Goal: Task Accomplishment & Management: Manage account settings

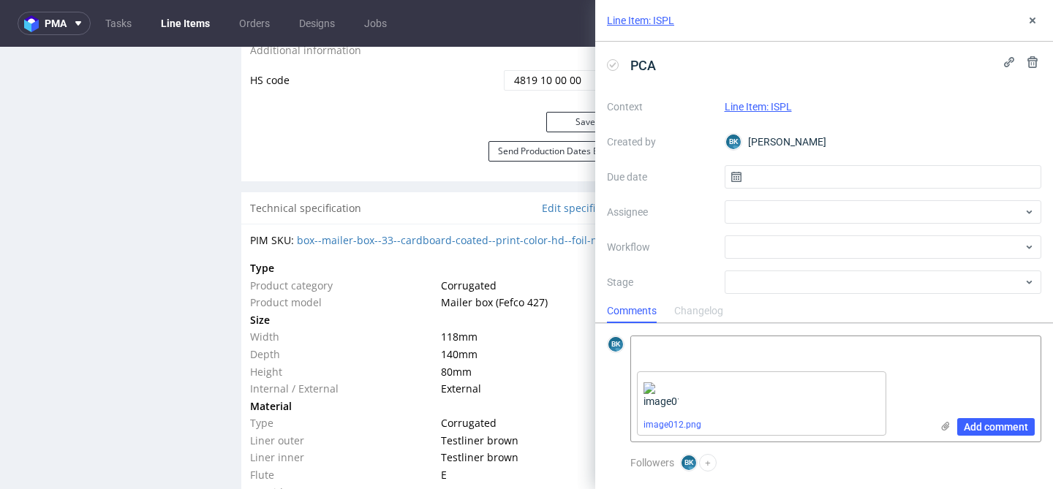
scroll to position [12, 0]
click at [1033, 18] on use at bounding box center [1033, 21] width 6 height 6
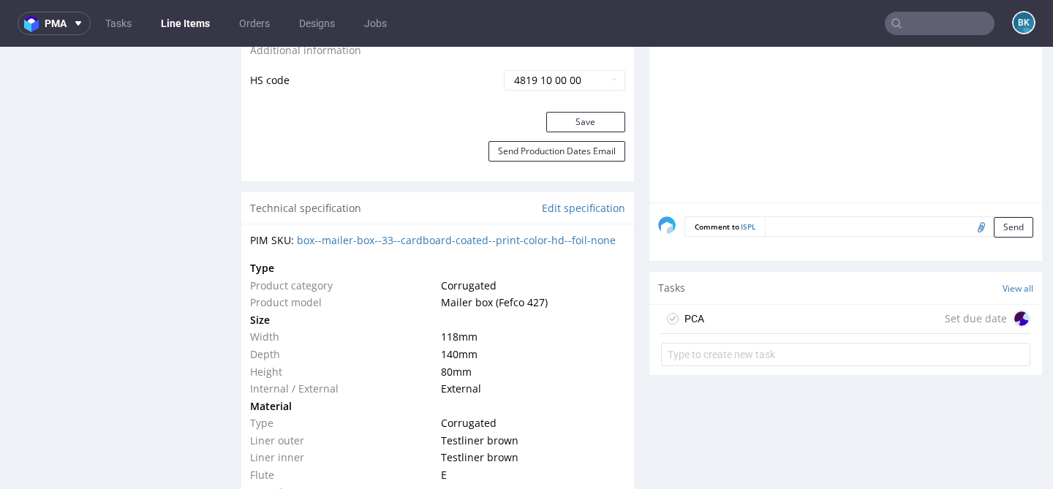
click at [957, 21] on input "text" at bounding box center [940, 23] width 110 height 23
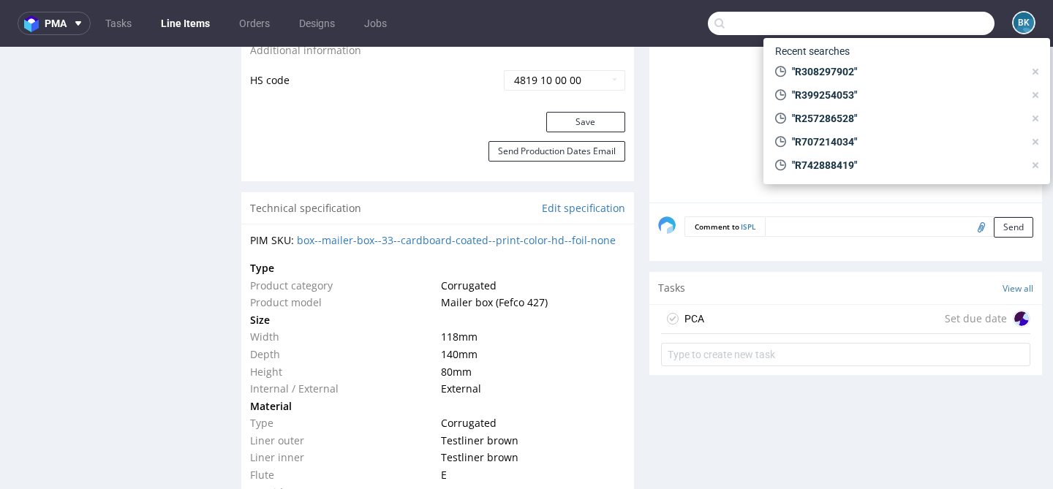
paste input "R253135721"
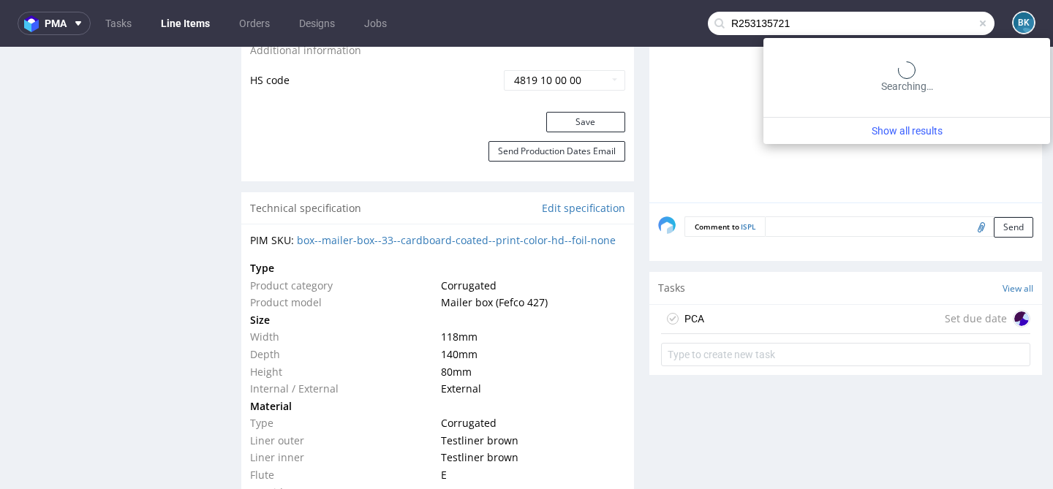
type input "R253135721"
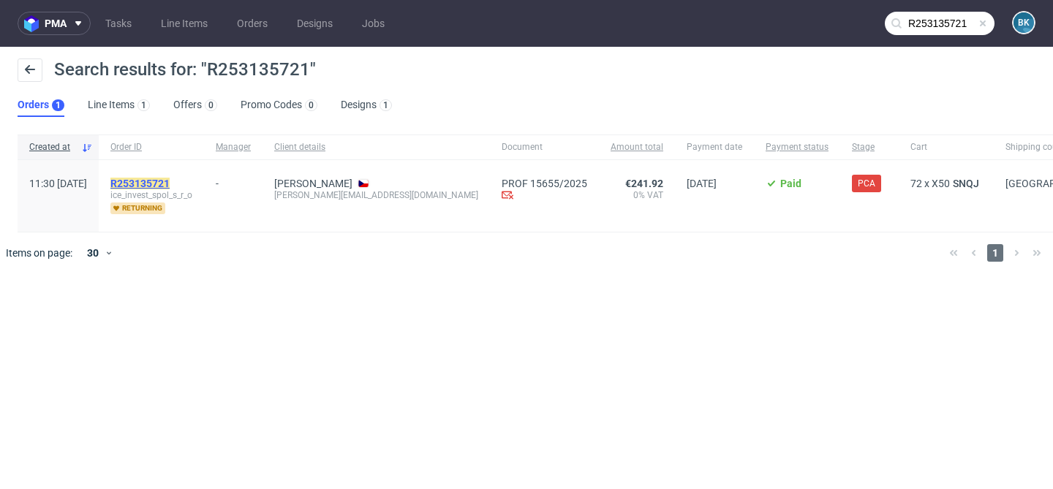
click at [170, 185] on mark "R253135721" at bounding box center [139, 184] width 59 height 12
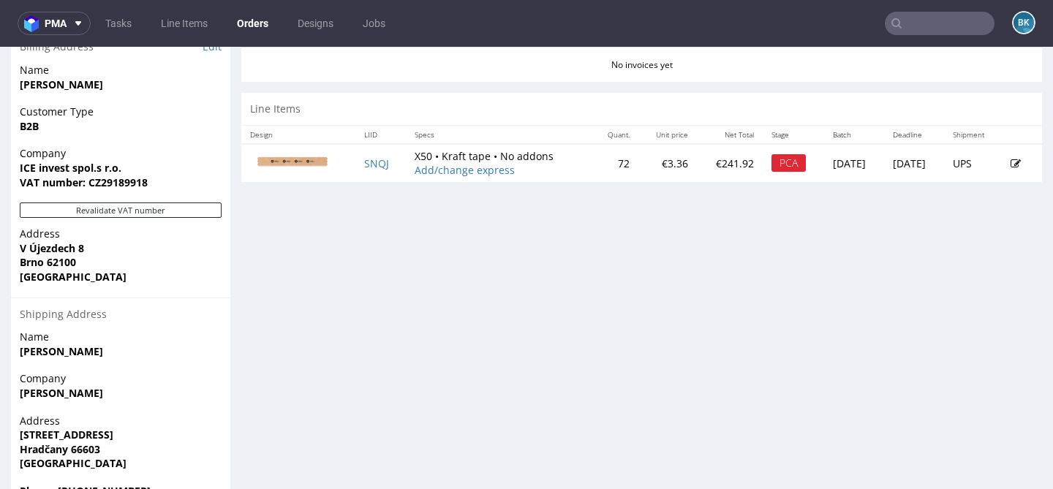
scroll to position [685, 0]
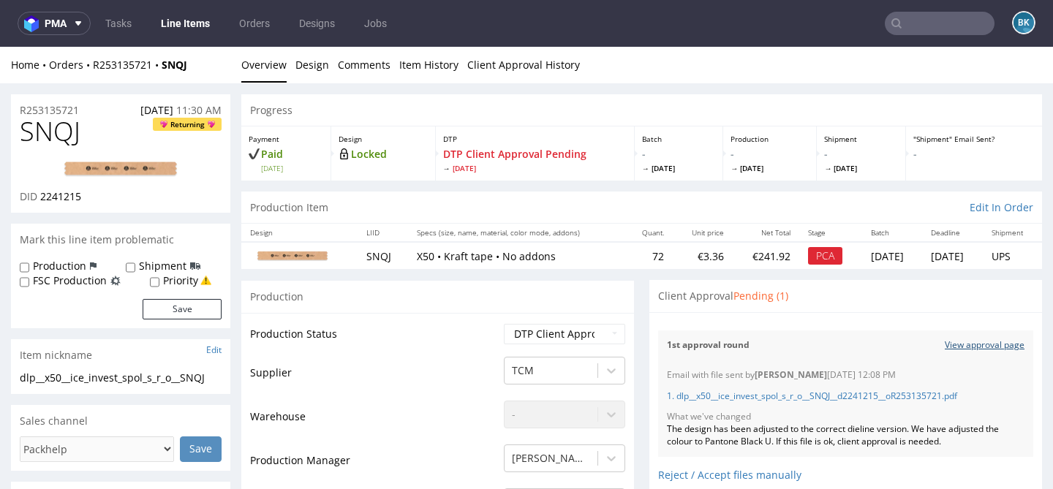
click at [976, 344] on link "View approval page" at bounding box center [985, 345] width 80 height 12
click at [797, 393] on link "1. dlp__x50__ice_invest_spol_s_r_o__SNQJ__d2241215__oR253135721.pdf" at bounding box center [812, 396] width 290 height 12
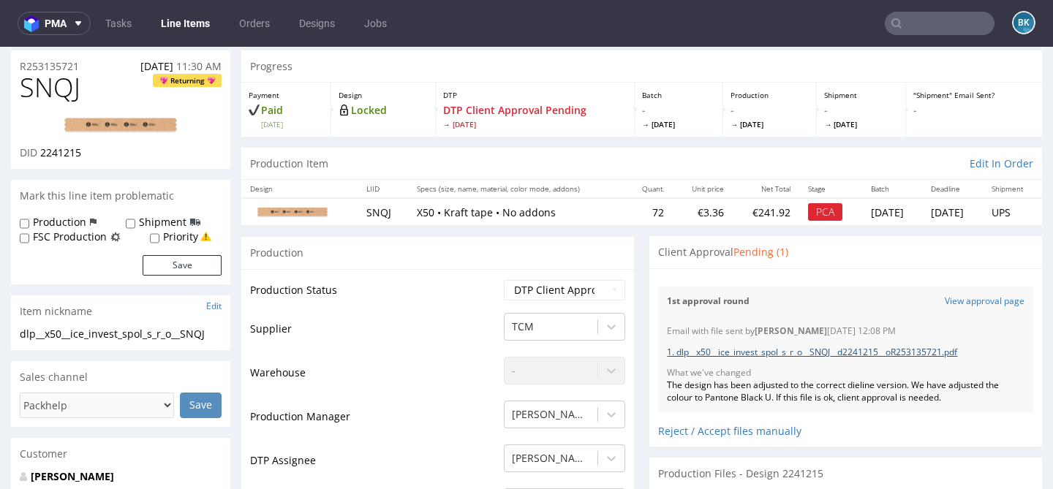
scroll to position [57, 0]
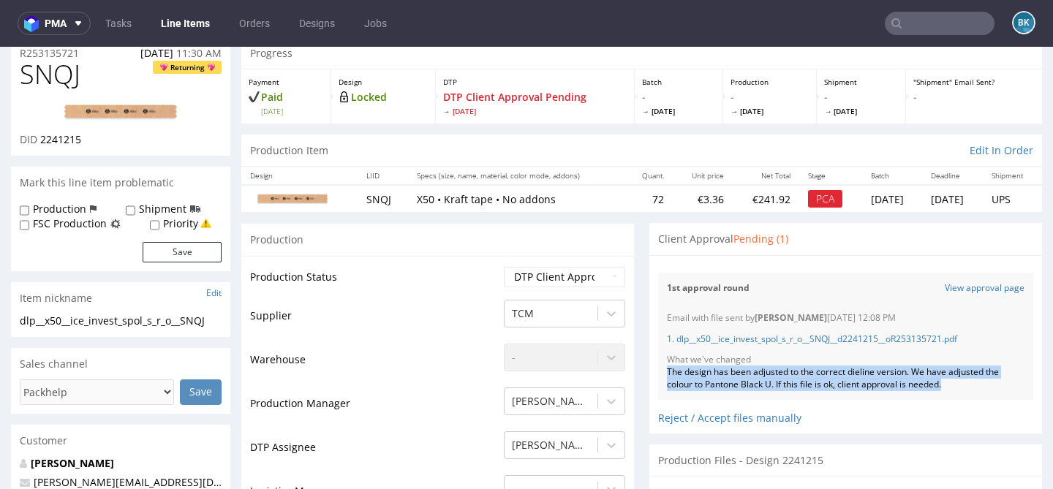
drag, startPoint x: 960, startPoint y: 383, endPoint x: 655, endPoint y: 375, distance: 304.4
click at [658, 375] on div "Email with file sent by [PERSON_NAME] [DATE] 12:08 PM 1. dlp__x50__ice_invest_s…" at bounding box center [845, 352] width 375 height 97
copy div "The design has been adjusted to the correct dieline version. We have adjusted t…"
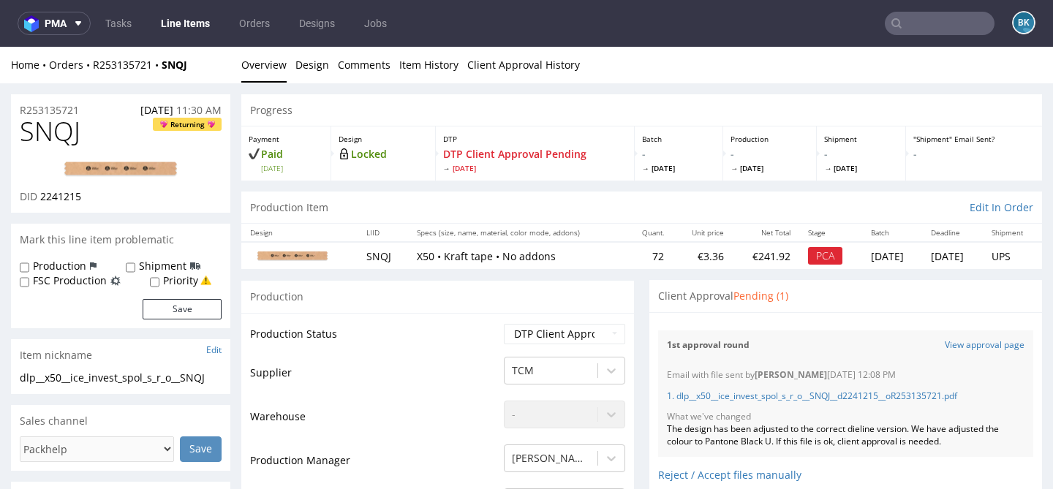
click at [964, 339] on div "1st approval round View approval page" at bounding box center [845, 346] width 375 height 30
click at [949, 343] on link "View approval page" at bounding box center [985, 345] width 80 height 12
click at [939, 26] on input "text" at bounding box center [940, 23] width 110 height 23
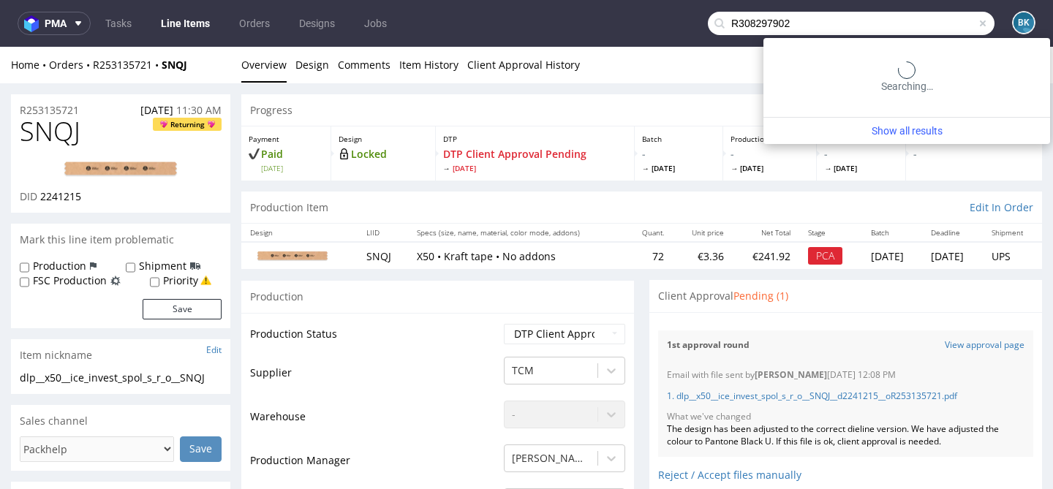
type input "R308297902"
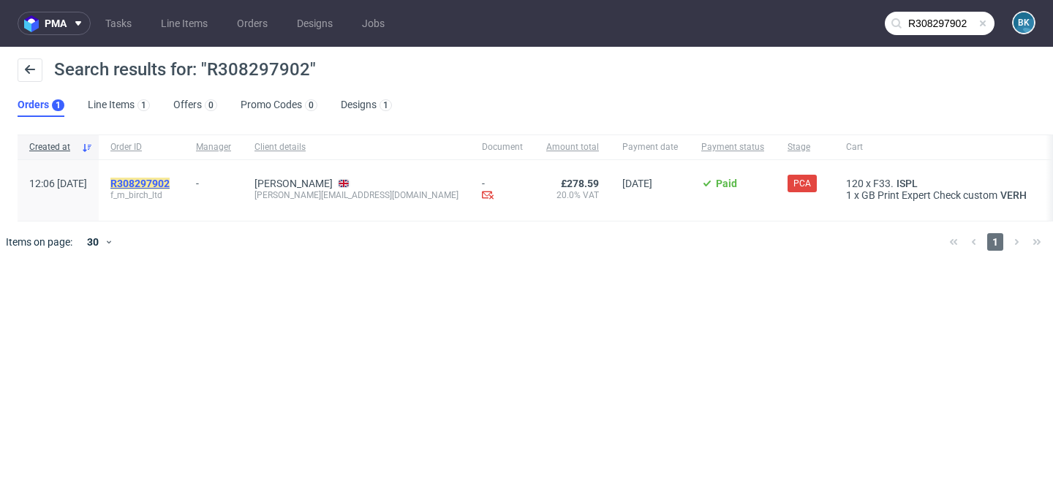
click at [170, 180] on mark "R308297902" at bounding box center [139, 184] width 59 height 12
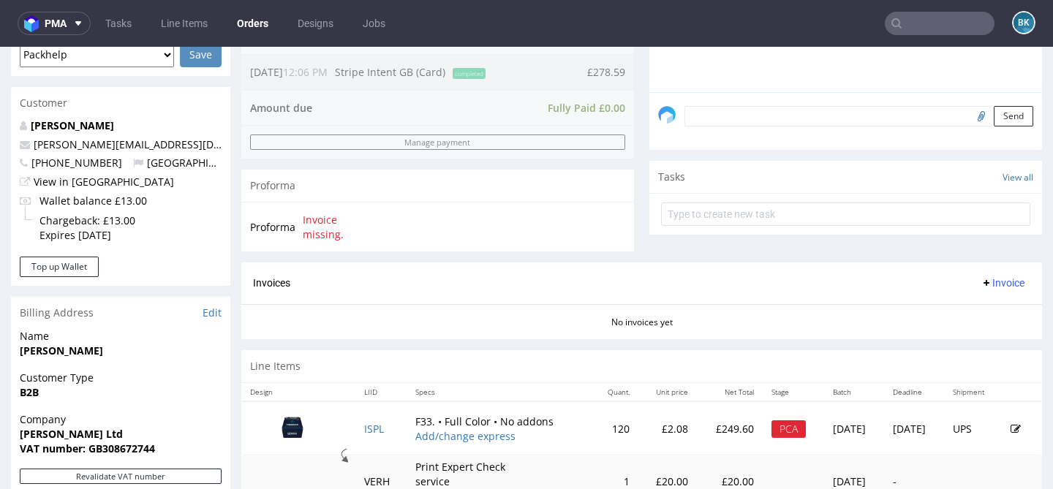
scroll to position [717, 0]
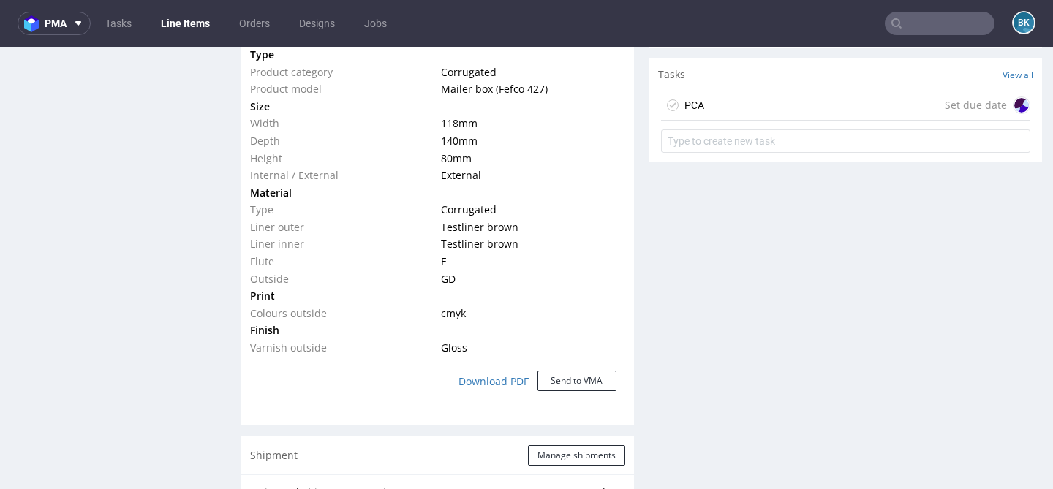
scroll to position [1172, 0]
click at [709, 107] on div "PCA Set due date" at bounding box center [845, 107] width 369 height 29
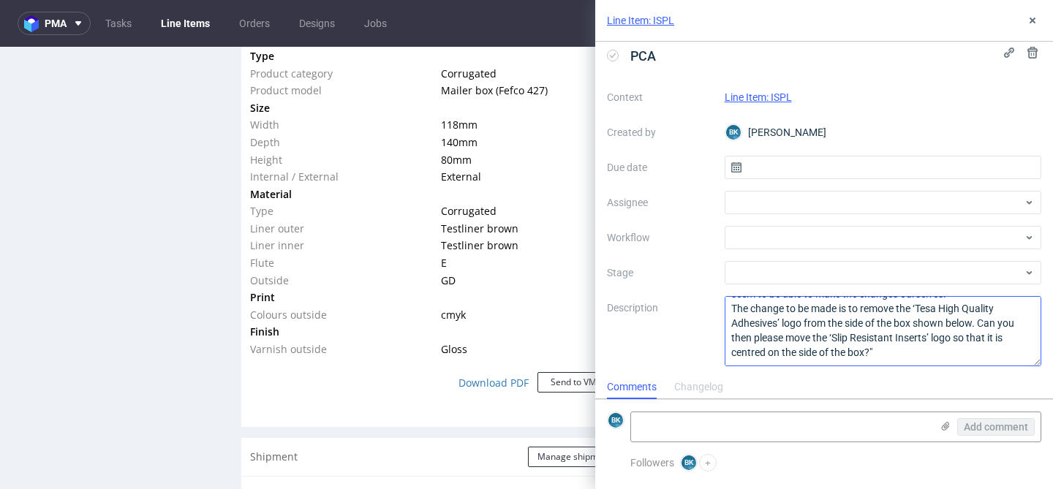
scroll to position [11, 0]
click at [947, 428] on use at bounding box center [946, 426] width 8 height 9
click at [0, 0] on input "file" at bounding box center [0, 0] width 0 height 0
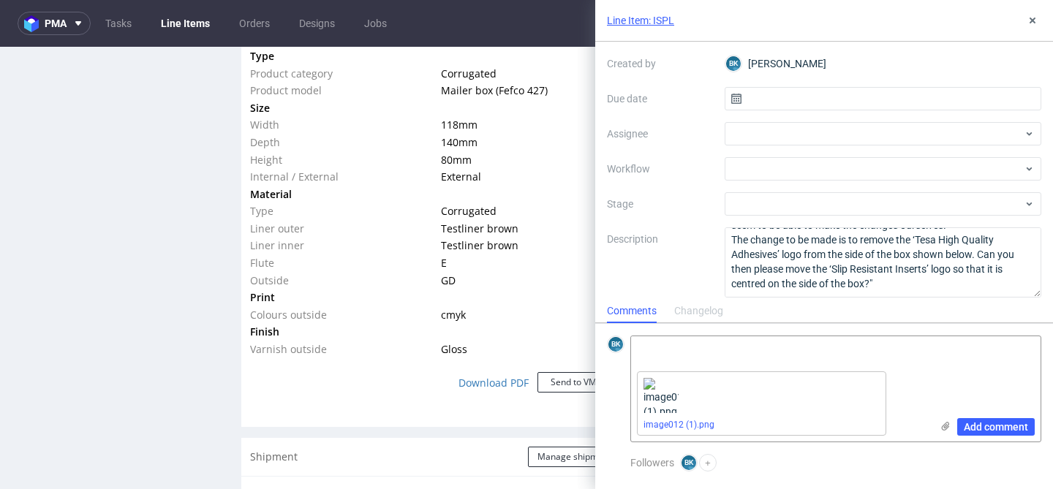
scroll to position [88, 0]
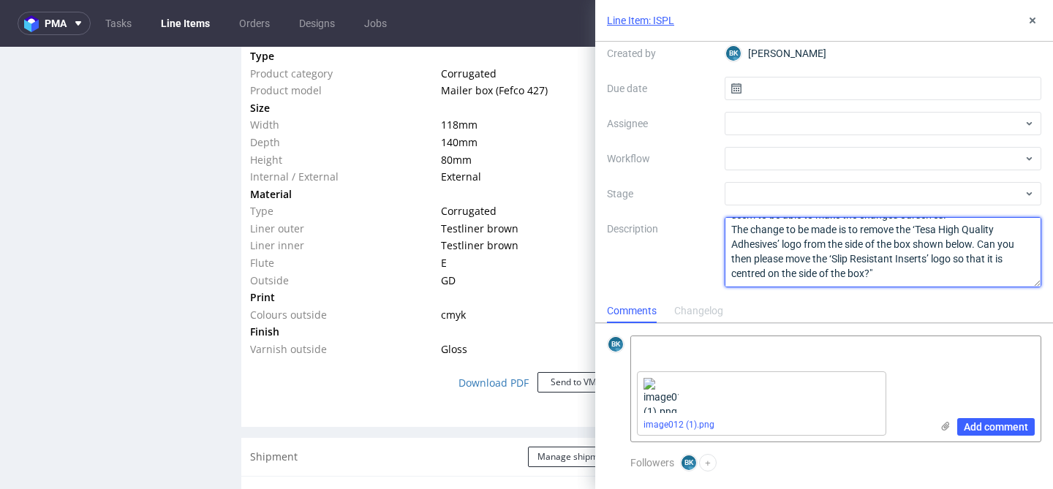
drag, startPoint x: 880, startPoint y: 273, endPoint x: 687, endPoint y: 203, distance: 204.8
click at [687, 203] on div "Context Line Item: ISPL Created by [PERSON_NAME] Krystian Due date Assignee Wor…" at bounding box center [824, 147] width 434 height 281
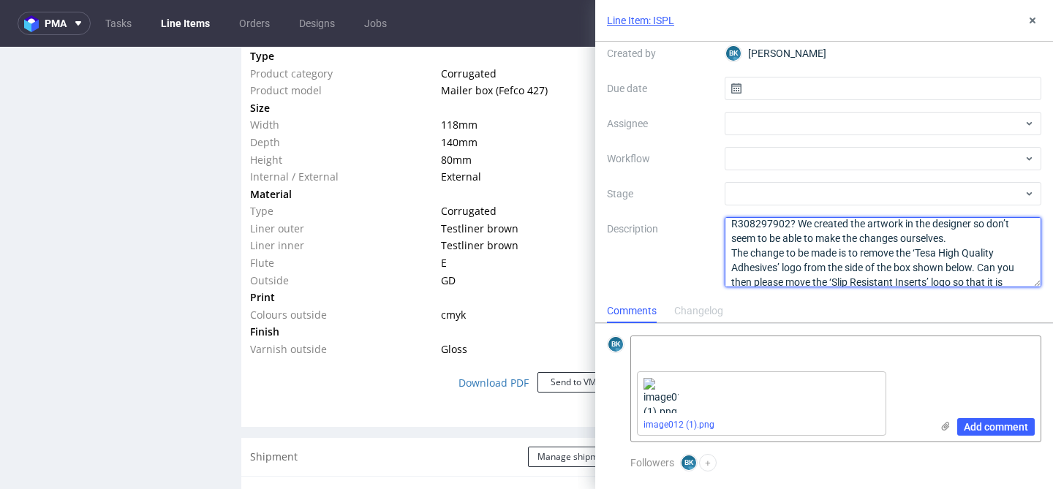
scroll to position [0, 0]
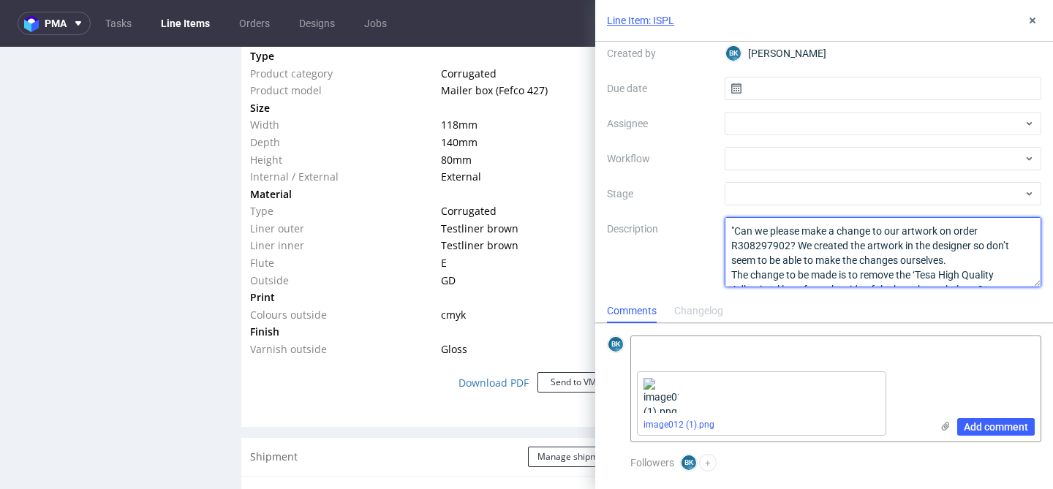
click at [865, 268] on textarea ""Can we please make a change to our artwork on order R308297902? We created the…" at bounding box center [883, 252] width 317 height 70
drag, startPoint x: 731, startPoint y: 227, endPoint x: 879, endPoint y: 279, distance: 157.3
click at [879, 279] on textarea ""Can we please make a change to our artwork on order R308297902? We created the…" at bounding box center [883, 252] width 317 height 70
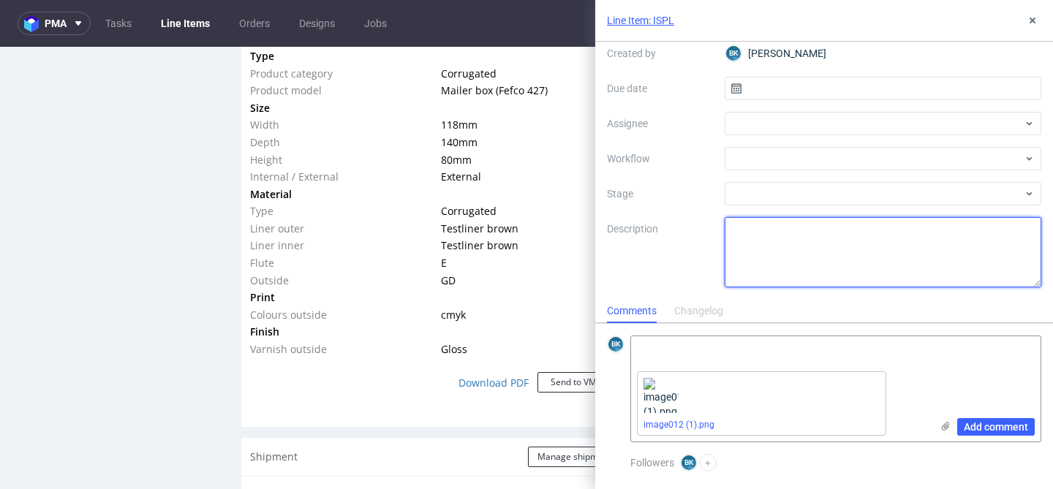
scroll to position [0, 0]
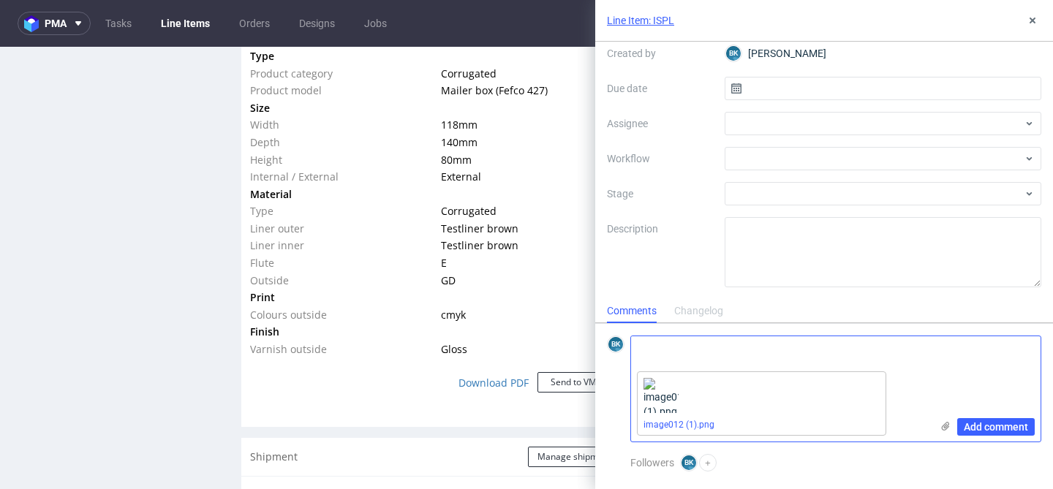
click at [671, 355] on textarea at bounding box center [781, 350] width 300 height 29
paste textarea ""Can we please make a change to our artwork on order R308297902? We created the…"
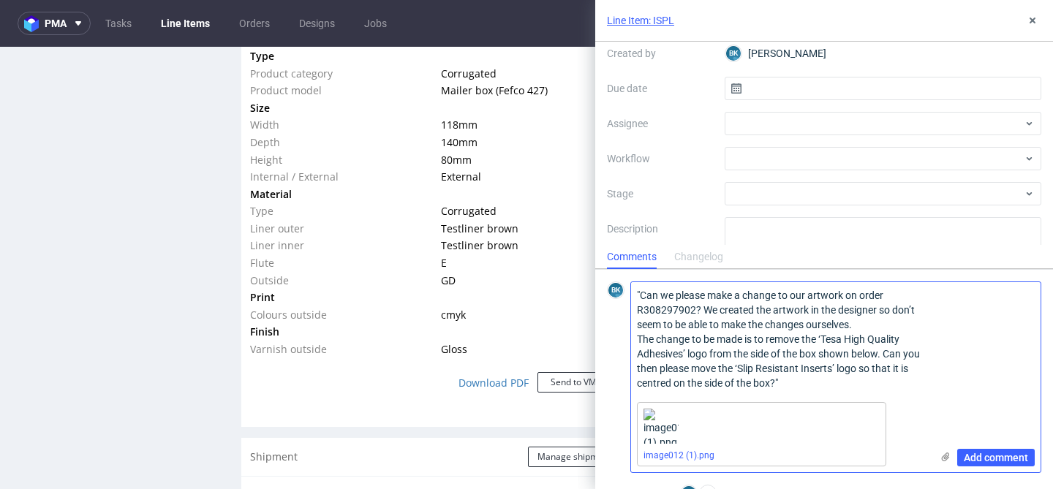
click at [864, 312] on textarea ""Can we please make a change to our artwork on order R308297902? We created the…" at bounding box center [781, 339] width 300 height 114
click at [0, 0] on lt-span "designer ," at bounding box center [0, 0] width 0 height 0
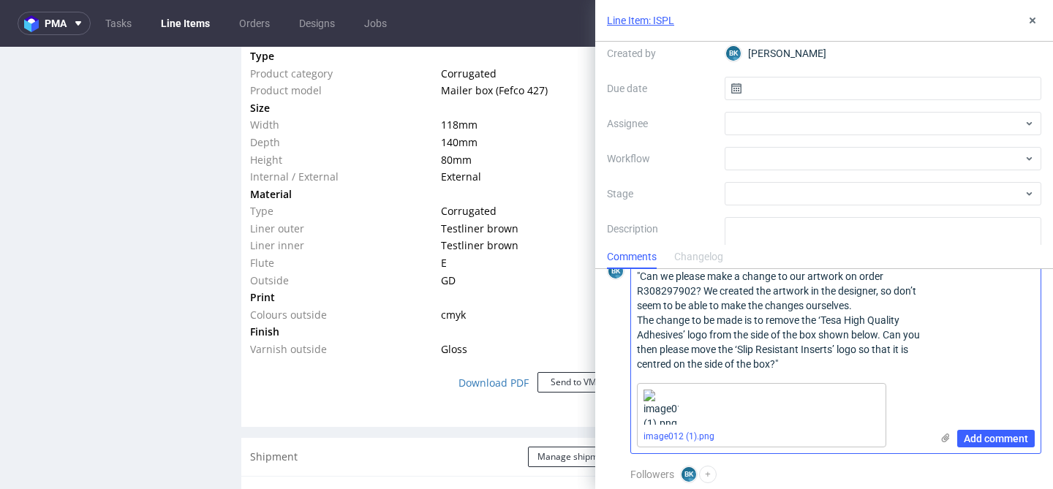
scroll to position [18, 0]
click at [794, 365] on textarea ""Can we please make a change to our artwork on order R308297902? We created the…" at bounding box center [781, 321] width 300 height 114
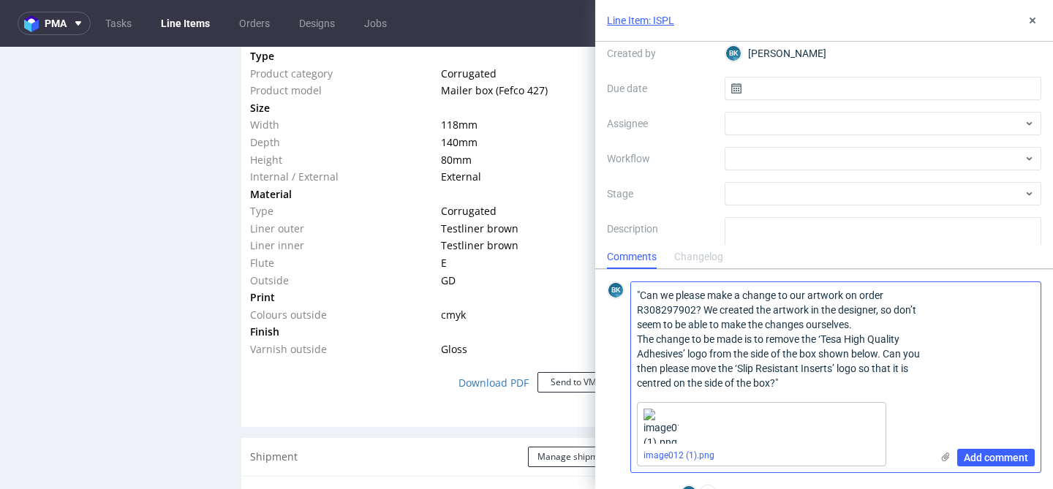
click at [639, 295] on textarea ""Can we please make a change to our artwork on order R308297902? We created the…" at bounding box center [781, 339] width 300 height 114
type textarea "(1) "Can we please make a change to our artwork on order R308297902? We created…"
click at [994, 459] on span "Add comment" at bounding box center [996, 458] width 64 height 10
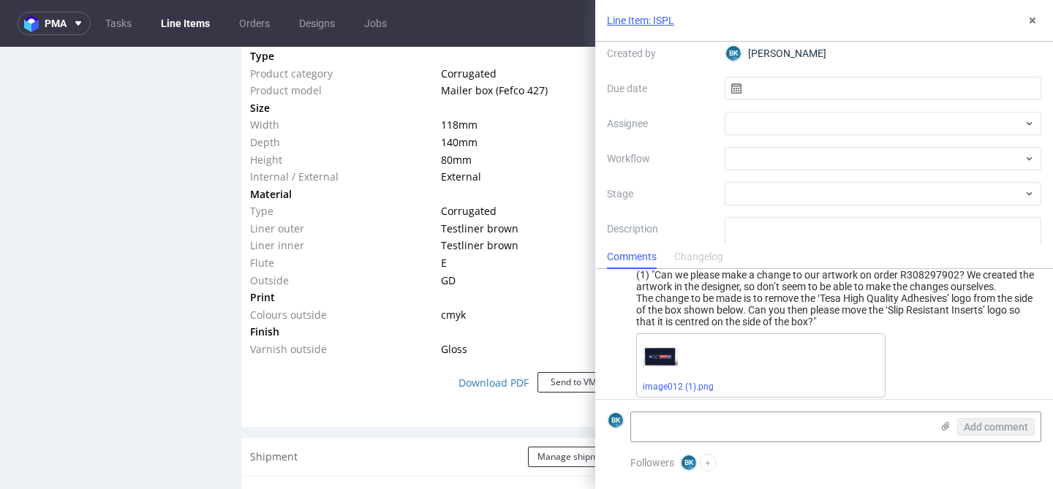
scroll to position [45, 0]
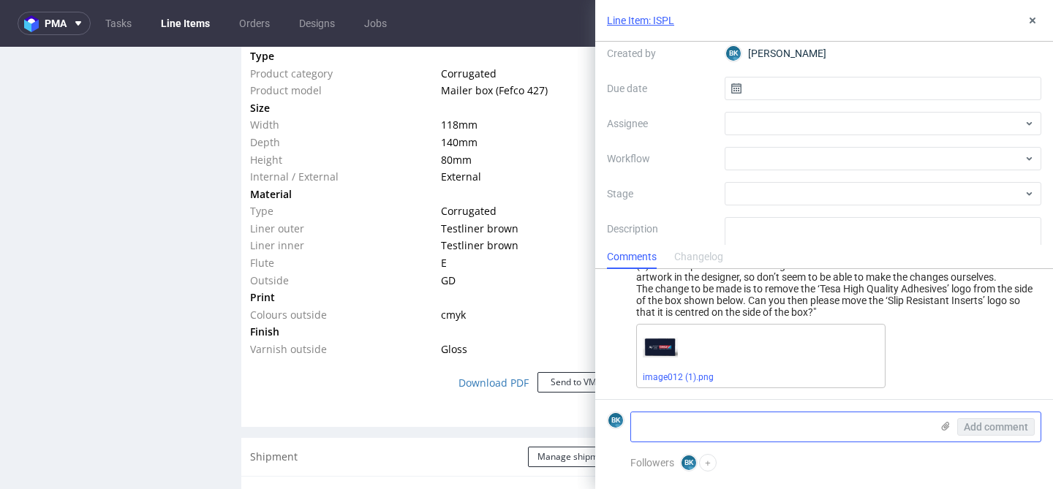
click at [815, 420] on textarea at bounding box center [781, 426] width 300 height 29
paste textarea "he hadn't realised the Tesa Adhesives logo and the Slip Resistant Inserts graph…"
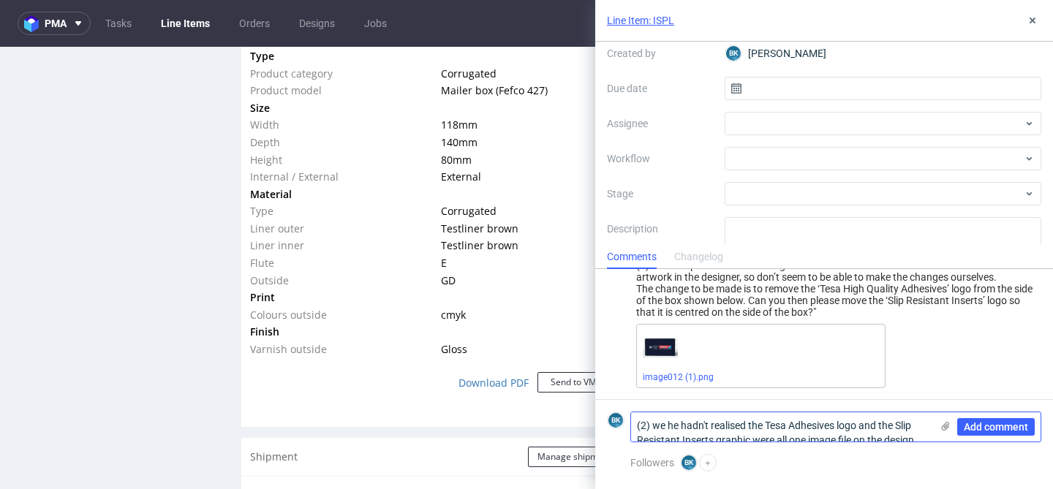
scroll to position [0, 0]
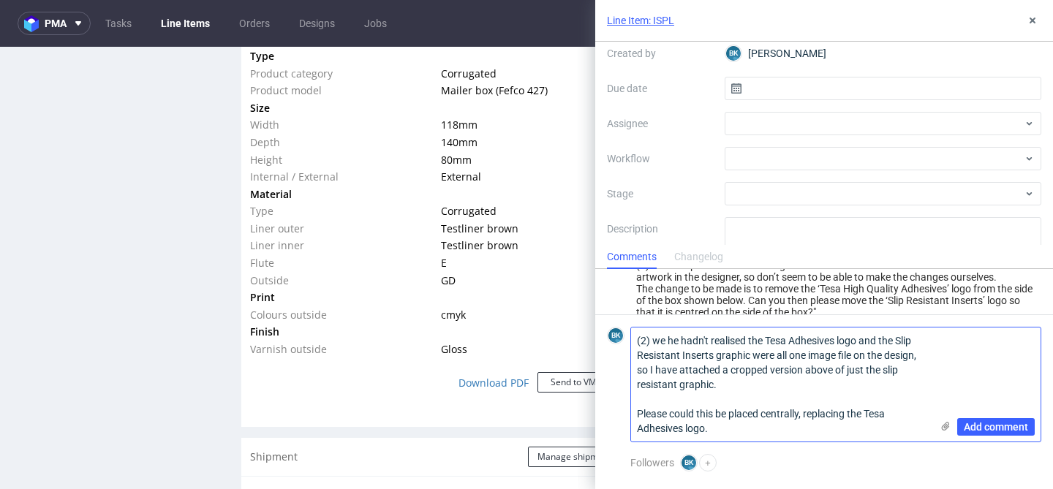
click at [673, 342] on textarea "(2) we he hadn't realised the Tesa Adhesives logo and the Slip Resistant Insert…" at bounding box center [781, 385] width 300 height 114
click at [817, 368] on textarea "(2) we hadn't realised the Tesa Adhesives logo and the Slip Resistant Inserts g…" at bounding box center [781, 385] width 300 height 114
click at [699, 394] on textarea "(2) we hadn't realised the Tesa Adhesives logo and the Slip Resistant Inserts g…" at bounding box center [781, 385] width 300 height 114
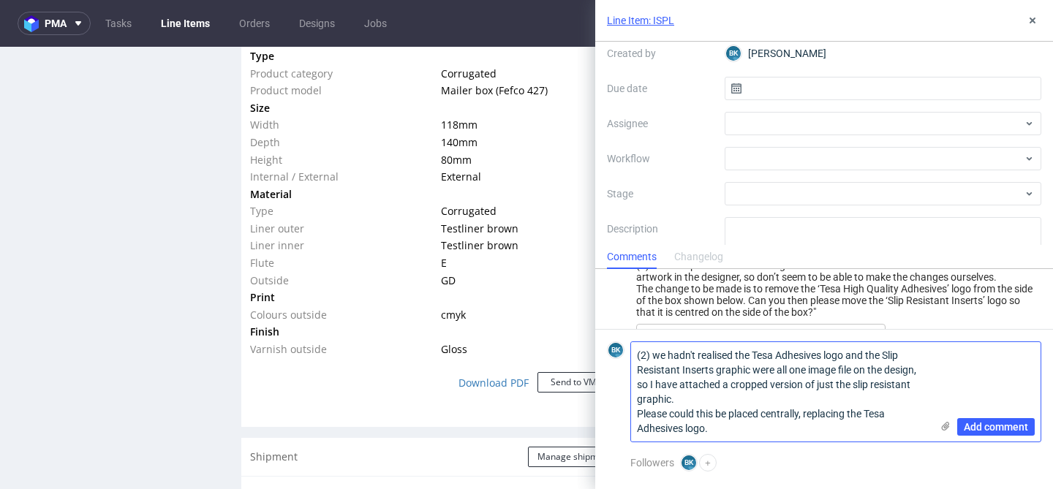
click at [728, 429] on textarea "(2) we hadn't realised the Tesa Adhesives logo and the Slip Resistant Inserts g…" at bounding box center [781, 391] width 300 height 99
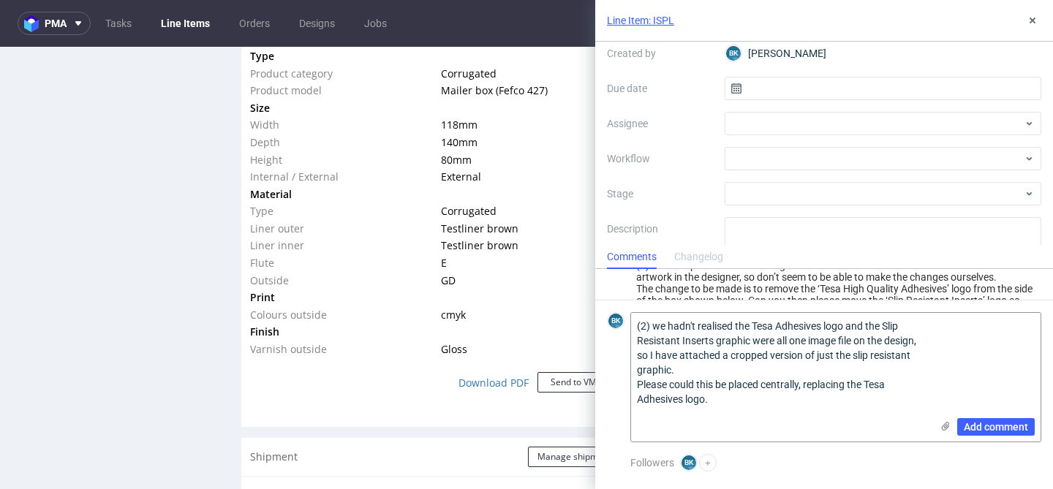
type textarea "(2) we hadn't realised the Tesa Adhesives logo and the Slip Resistant Inserts g…"
click at [945, 426] on icon at bounding box center [946, 427] width 12 height 12
click at [0, 0] on input "file" at bounding box center [0, 0] width 0 height 0
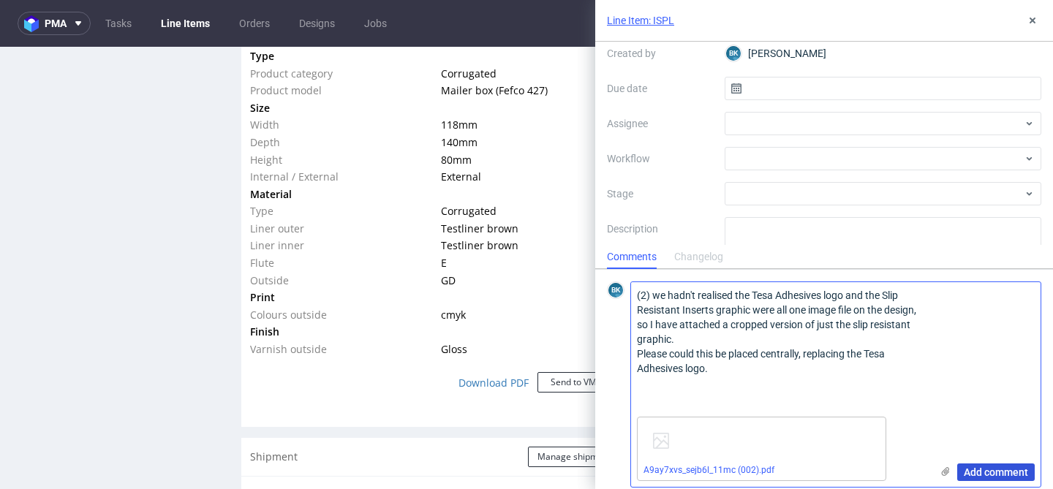
click at [1001, 470] on span "Add comment" at bounding box center [996, 472] width 64 height 10
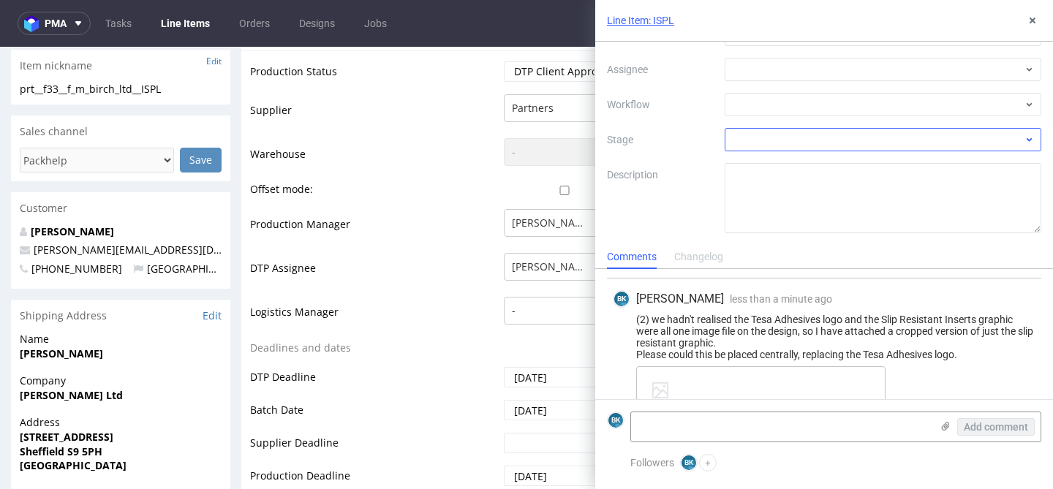
scroll to position [29, 0]
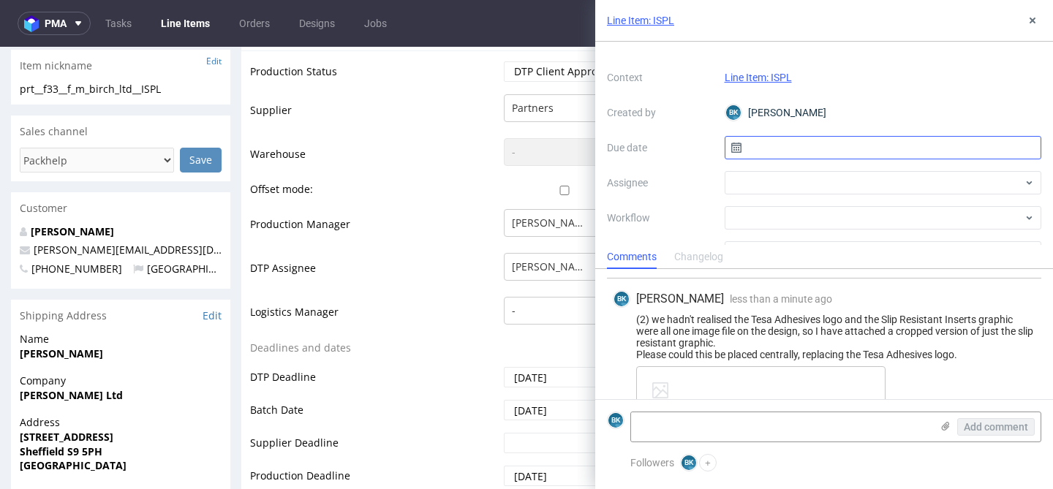
click at [788, 148] on input "text" at bounding box center [883, 147] width 317 height 23
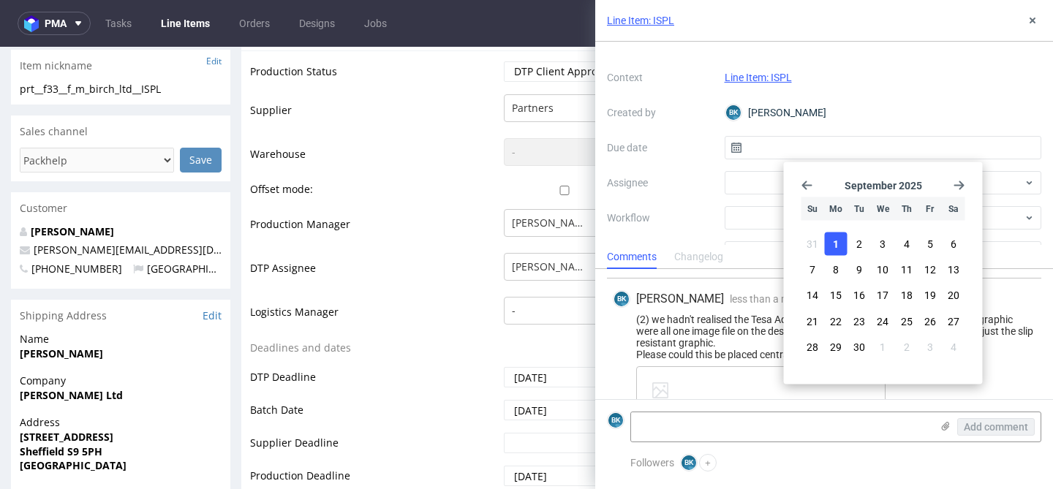
click at [841, 239] on button "1" at bounding box center [836, 244] width 23 height 23
type input "[DATE]"
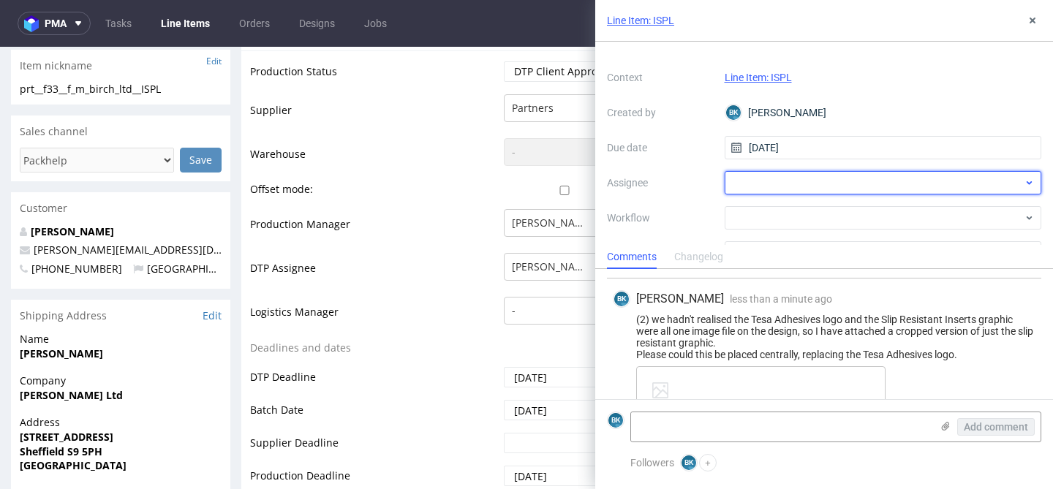
click at [764, 174] on div at bounding box center [883, 182] width 317 height 23
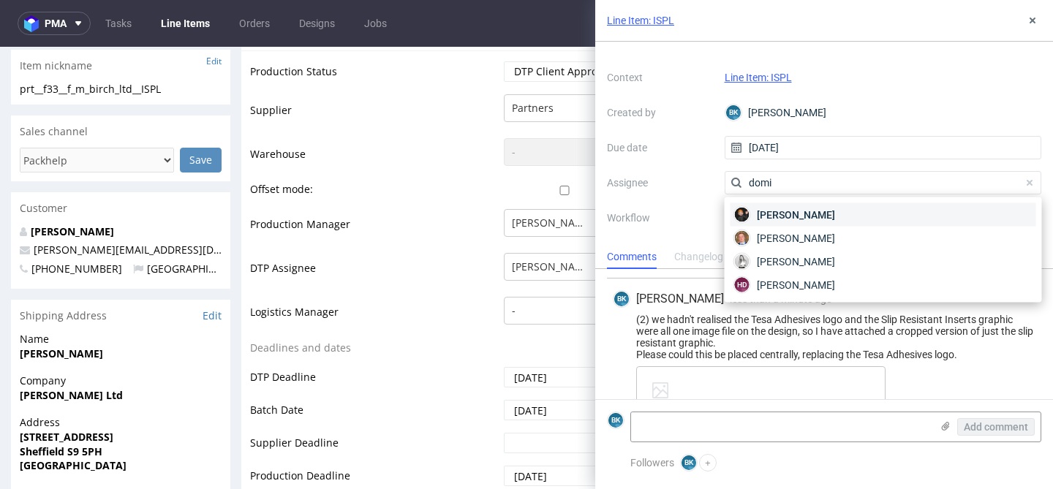
type input "domi"
click at [813, 212] on span "[PERSON_NAME]" at bounding box center [796, 215] width 78 height 15
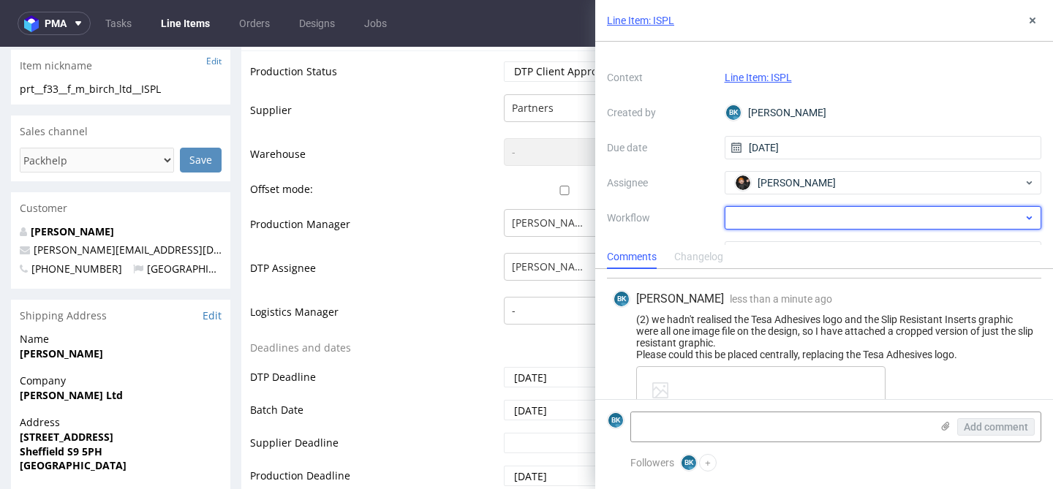
click at [775, 221] on div at bounding box center [883, 217] width 317 height 23
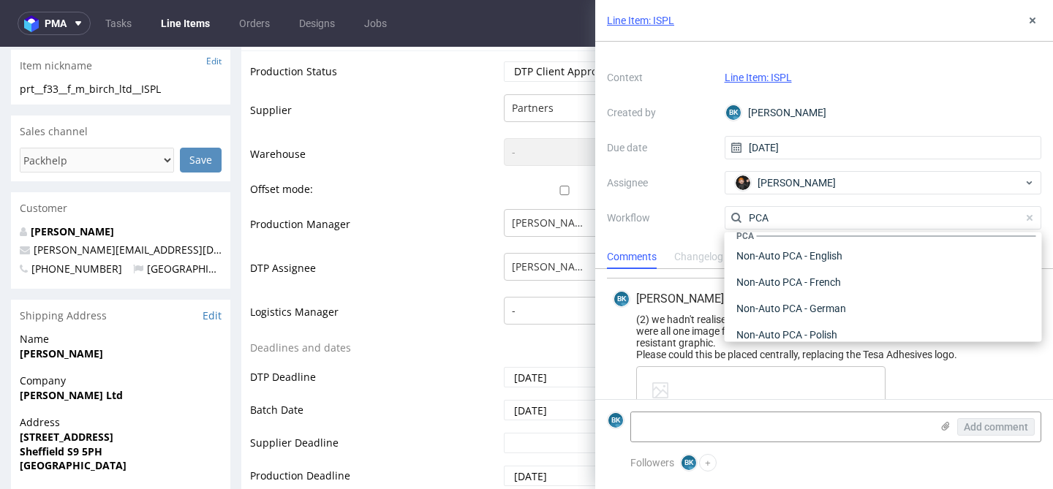
scroll to position [0, 0]
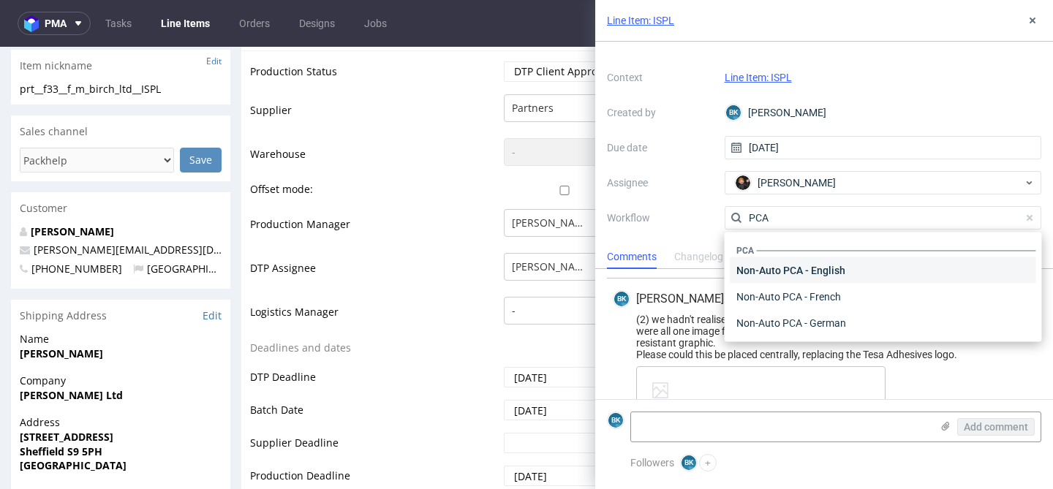
type input "PCA"
click at [810, 266] on div "Non-Auto PCA - English" at bounding box center [884, 270] width 306 height 26
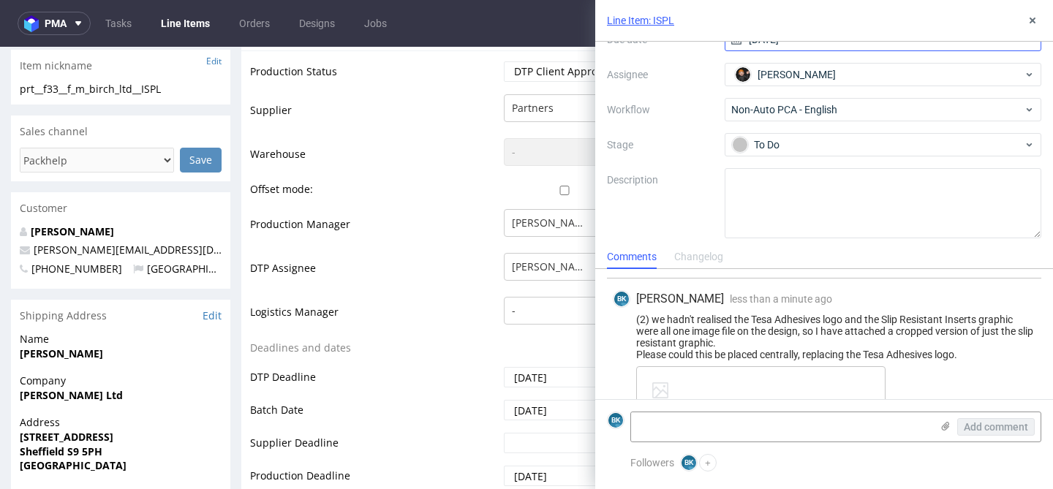
scroll to position [137, 0]
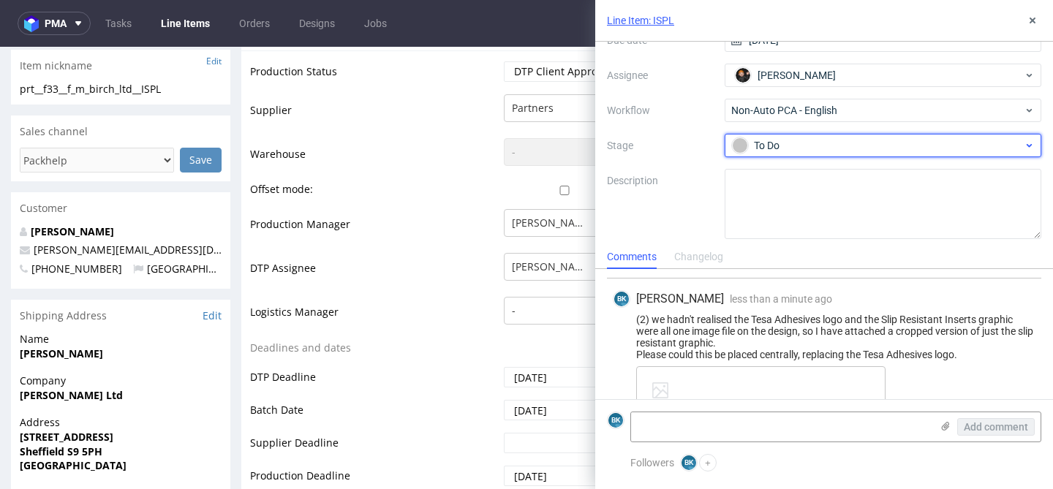
click at [804, 144] on div "To Do" at bounding box center [877, 145] width 291 height 16
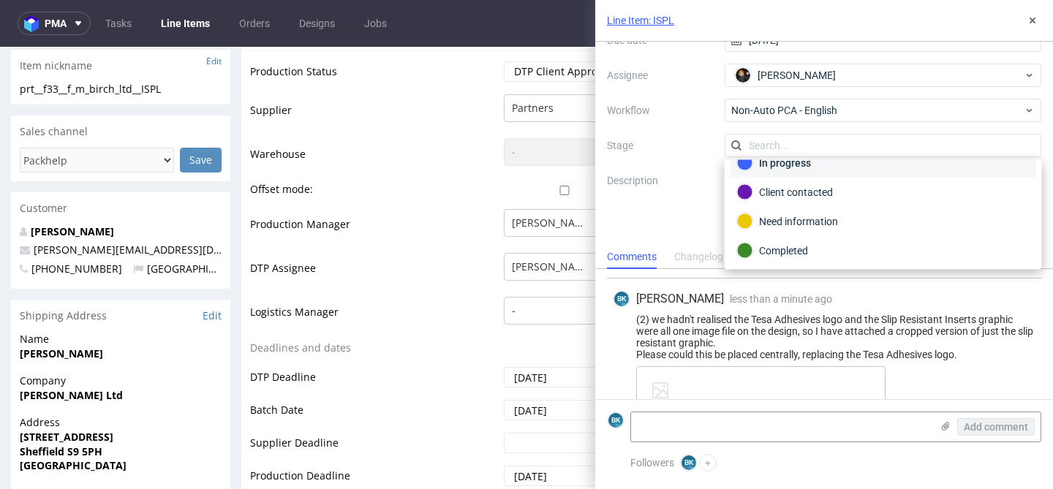
scroll to position [78, 0]
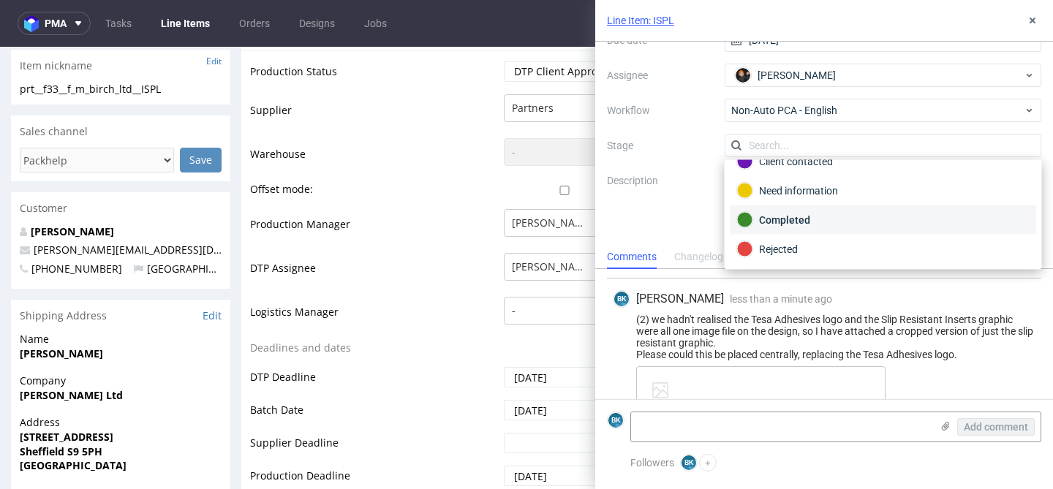
click at [810, 221] on div "Completed" at bounding box center [883, 220] width 293 height 16
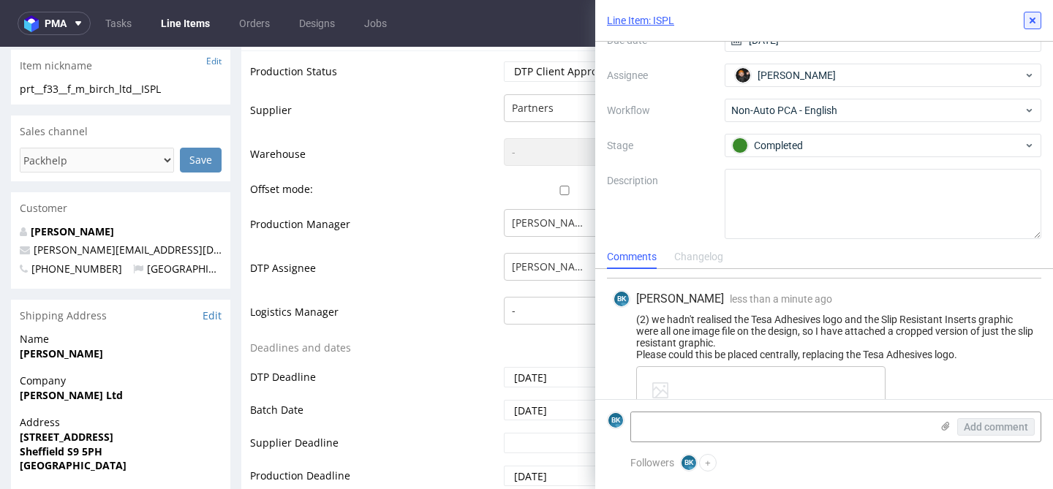
click at [1034, 22] on use at bounding box center [1033, 21] width 6 height 6
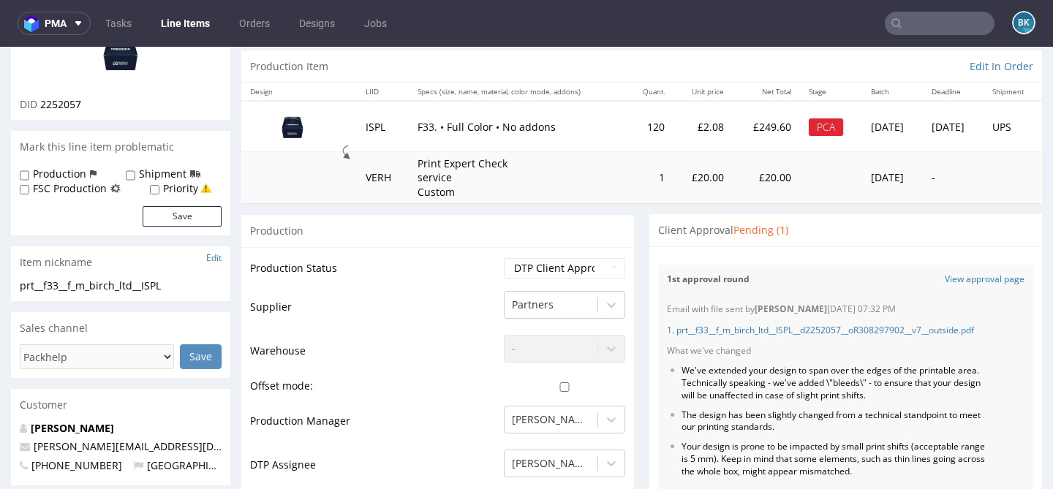
scroll to position [130, 0]
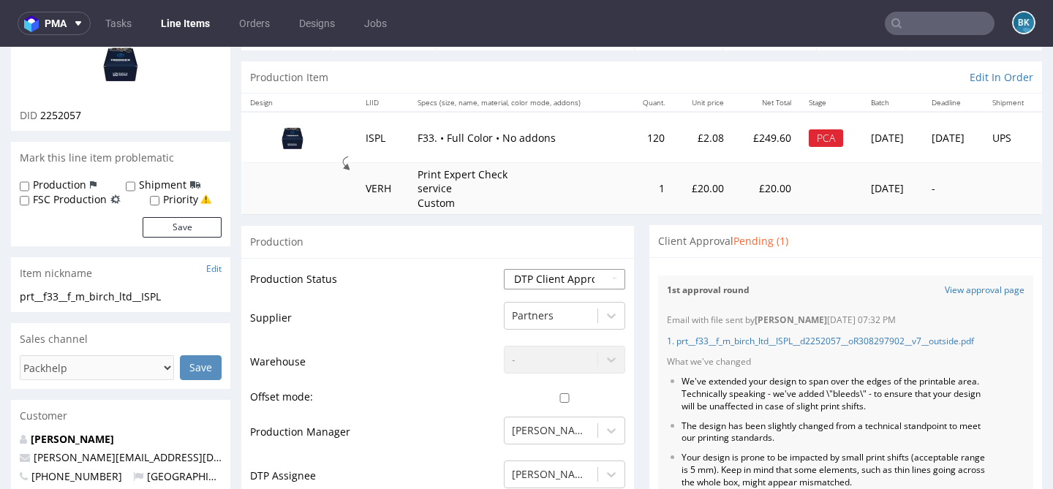
click at [543, 275] on select "Waiting for Artwork Waiting for Diecut Waiting for Mockup Waiting for DTP Waiti…" at bounding box center [564, 279] width 121 height 20
select select "back_for_dtp"
click at [504, 269] on select "Waiting for Artwork Waiting for Diecut Waiting for Mockup Waiting for DTP Waiti…" at bounding box center [564, 279] width 121 height 20
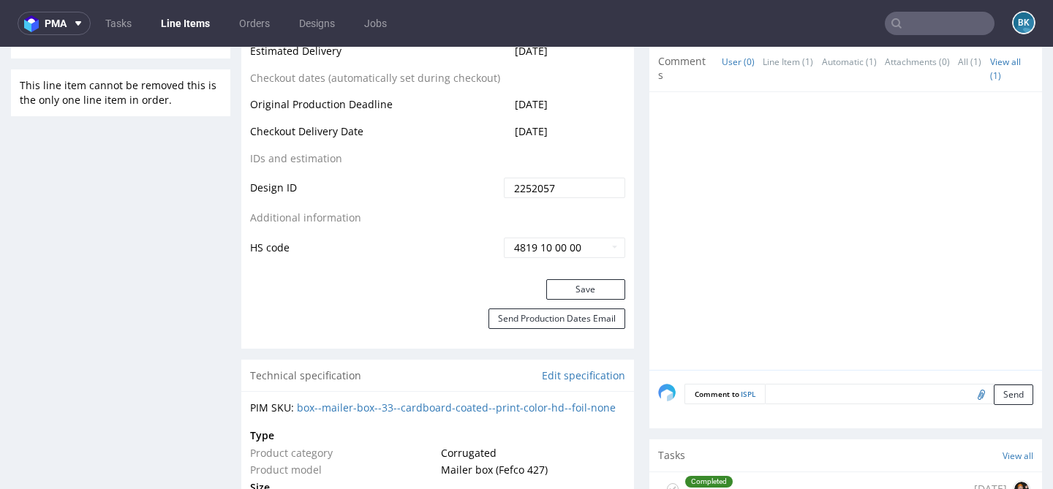
scroll to position [805, 0]
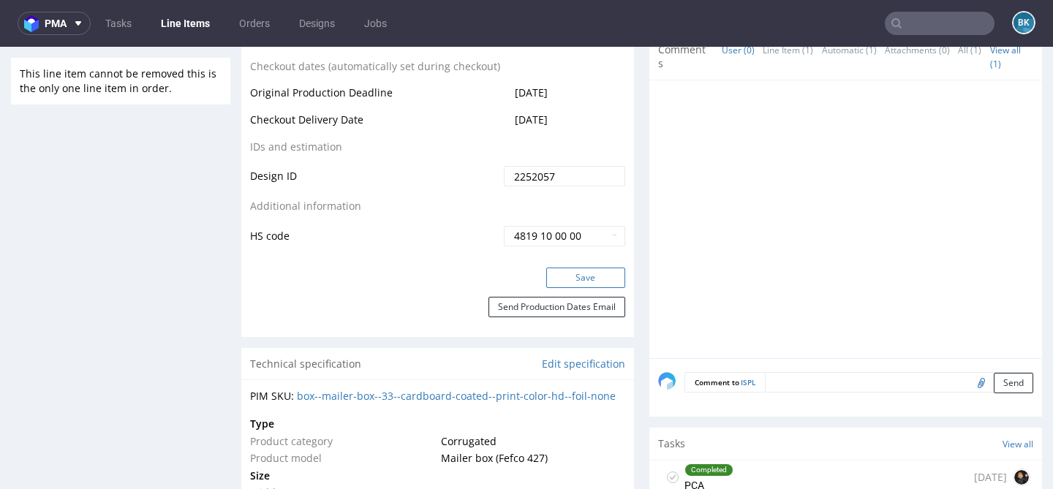
click at [591, 276] on button "Save" at bounding box center [585, 278] width 79 height 20
